Goal: Navigation & Orientation: Find specific page/section

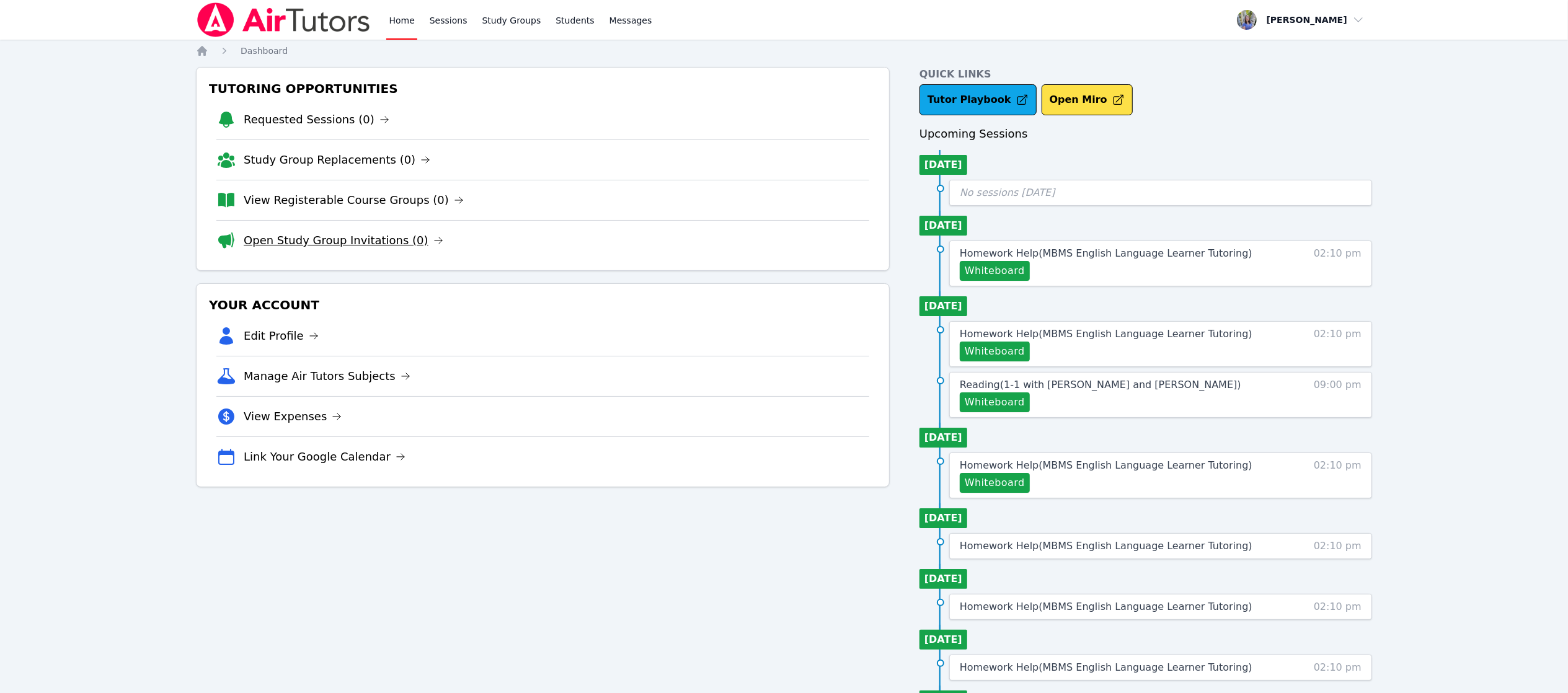
click at [385, 238] on link "Open Study Group Invitations (0)" at bounding box center [343, 241] width 200 height 18
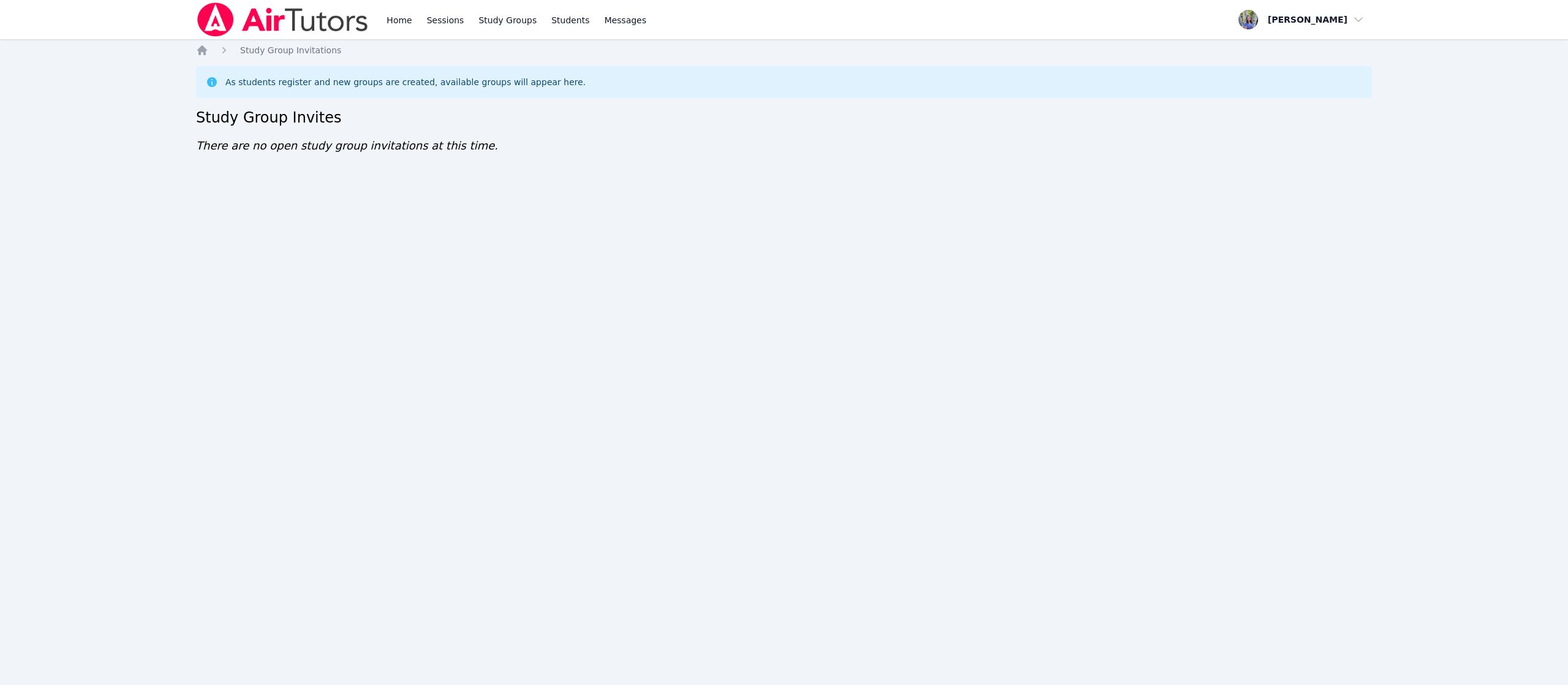
click at [651, 522] on div "Home Sessions Study Groups Students Messages Open user menu Tracie Hymer Open m…" at bounding box center [784, 342] width 1568 height 685
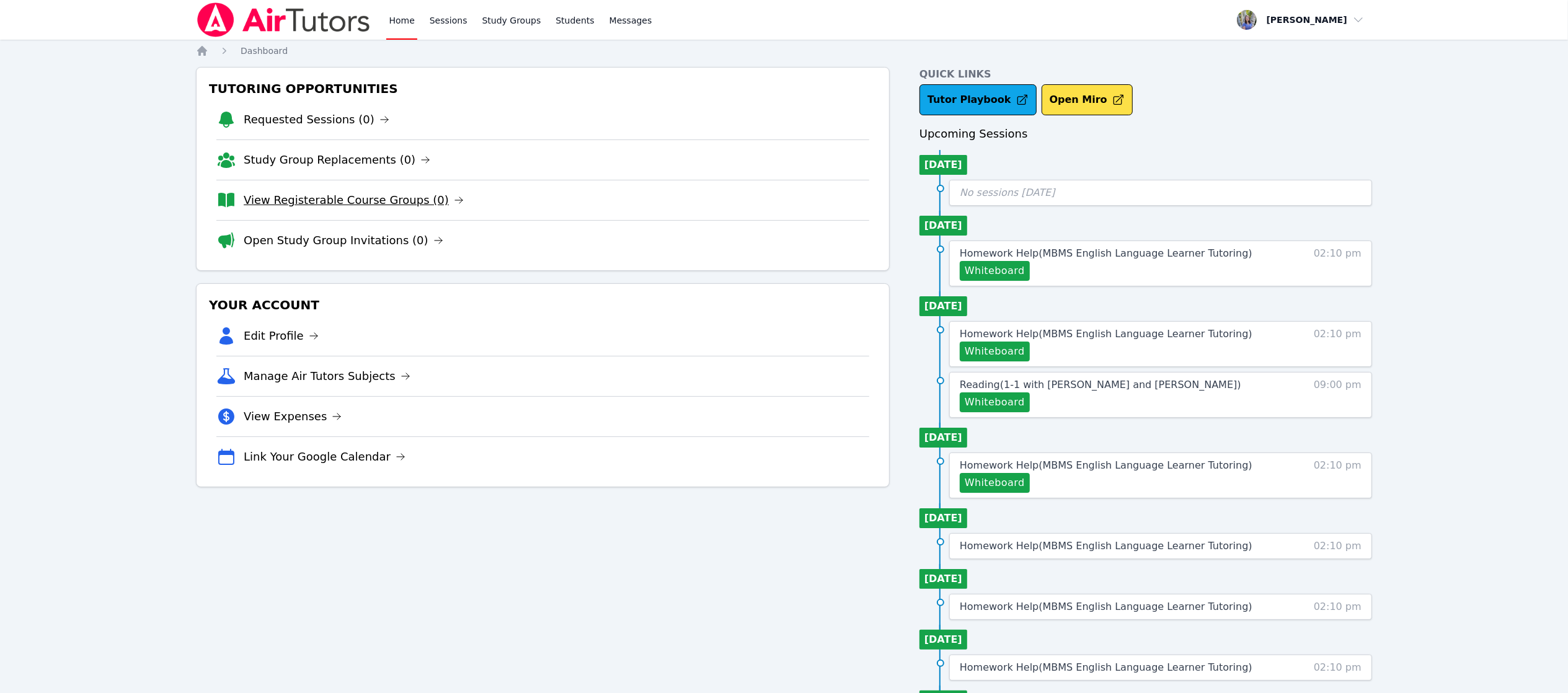
click at [322, 205] on link "View Registerable Course Groups (0)" at bounding box center [353, 200] width 220 height 18
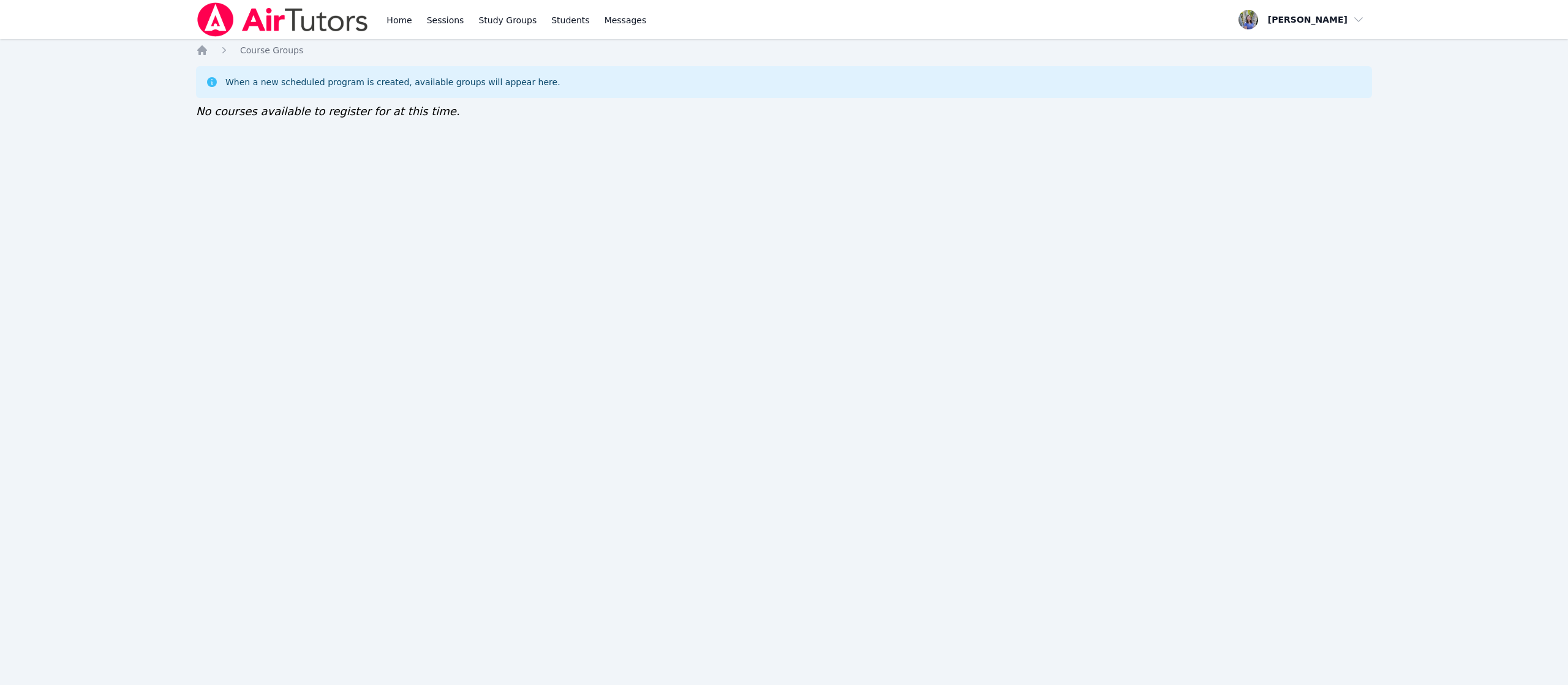
drag, startPoint x: 623, startPoint y: 25, endPoint x: 1367, endPoint y: 435, distance: 849.5
click at [1367, 435] on div "Home Sessions Study Groups Students Messages Open user menu [PERSON_NAME] Open …" at bounding box center [784, 342] width 1568 height 685
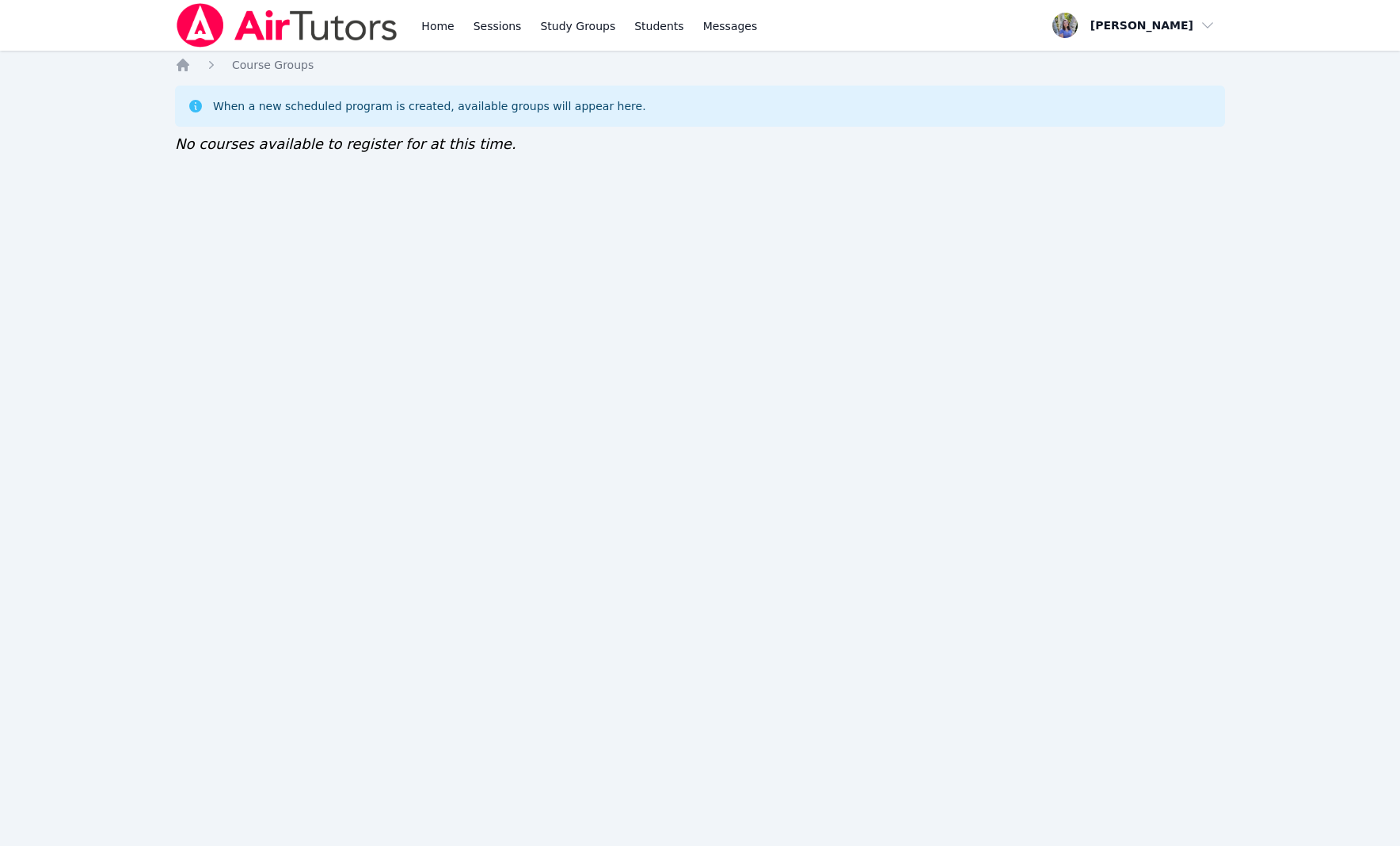
click at [615, 262] on div "Home Sessions Study Groups Students Messages Open user menu [PERSON_NAME] Open …" at bounding box center [700, 423] width 1400 height 846
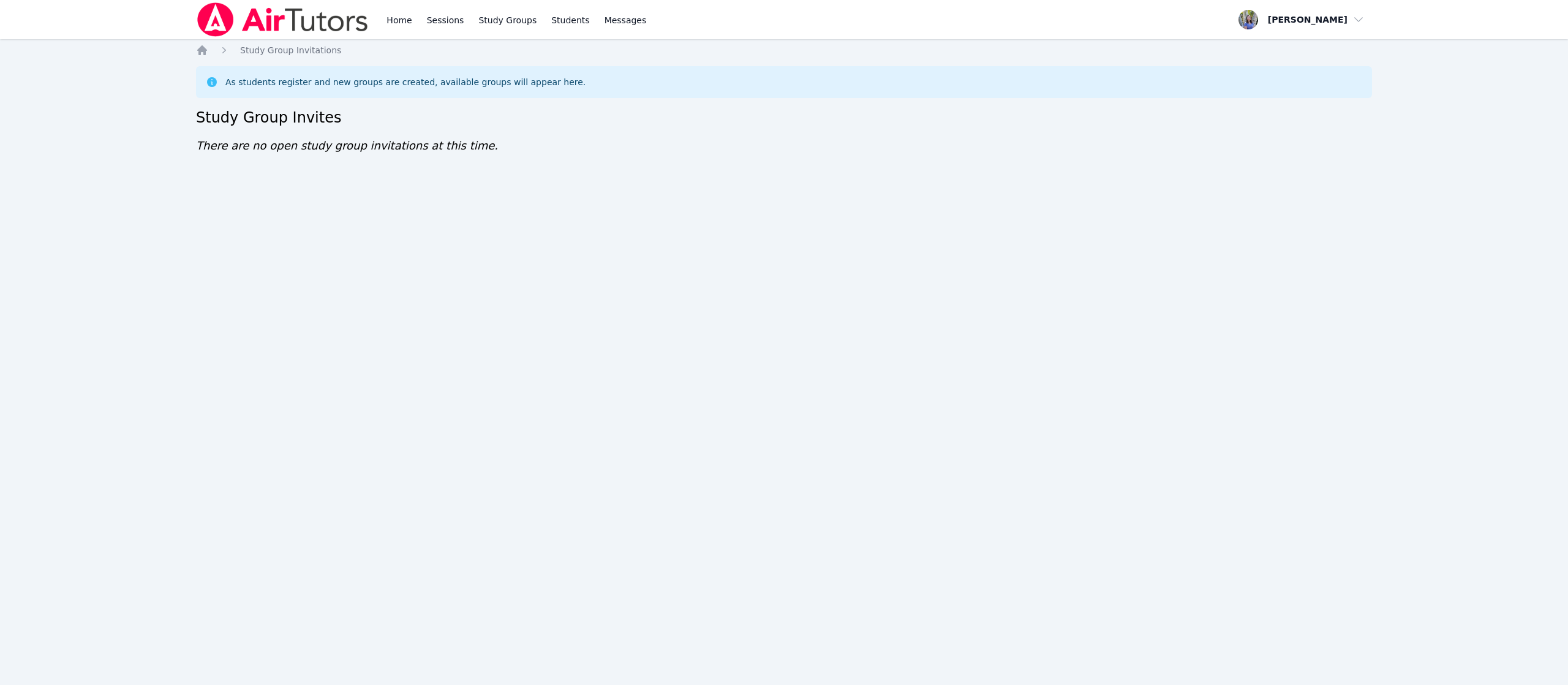
click at [258, 211] on div "Home Sessions Study Groups Students Messages Open user menu Tracie Hymer Open m…" at bounding box center [784, 342] width 1568 height 685
